Goal: Complete application form

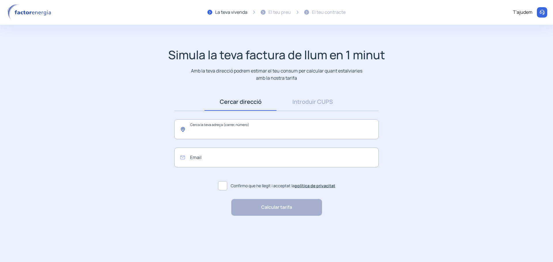
click at [251, 130] on input "text" at bounding box center [276, 130] width 205 height 20
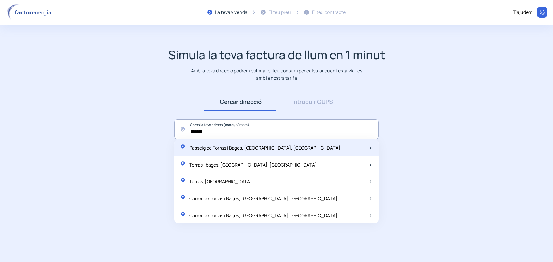
click at [255, 145] on span "Passeig de Torras i Bages, [GEOGRAPHIC_DATA], [GEOGRAPHIC_DATA]" at bounding box center [264, 148] width 151 height 6
type input "**********"
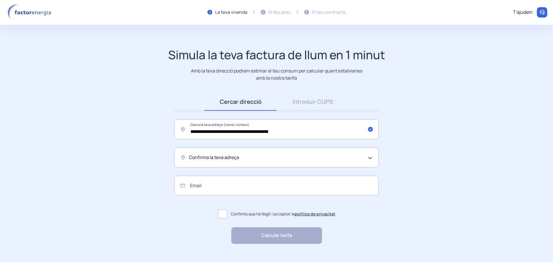
click at [222, 157] on span "Confirma la teva adreça" at bounding box center [214, 157] width 50 height 7
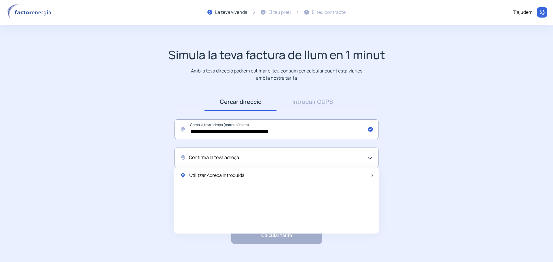
click at [229, 157] on span "Confirma la teva adreça" at bounding box center [214, 157] width 50 height 7
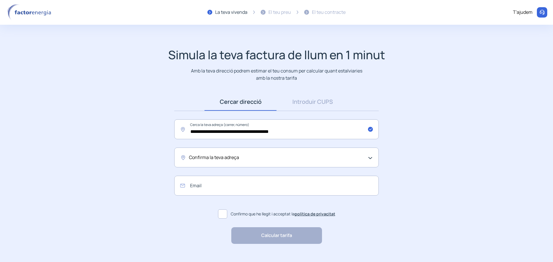
click at [229, 157] on span "Confirma la teva adreça" at bounding box center [214, 157] width 50 height 7
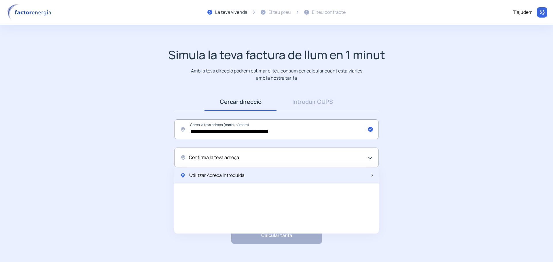
click at [222, 174] on span "Utilitzar Adreça Introduïda" at bounding box center [216, 175] width 55 height 7
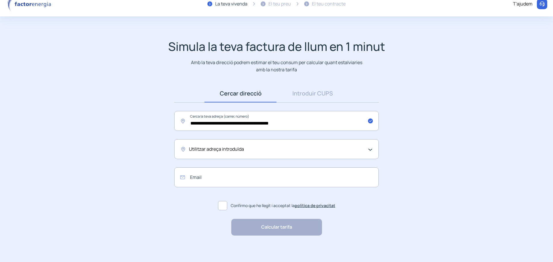
scroll to position [11, 0]
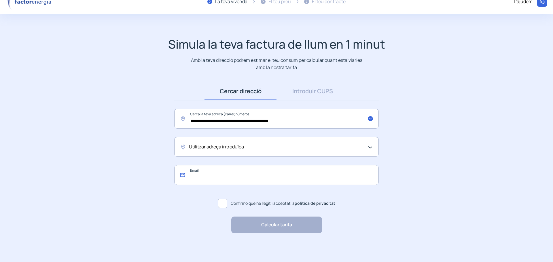
click at [244, 178] on input "email" at bounding box center [276, 175] width 205 height 20
